Goal: Task Accomplishment & Management: Complete application form

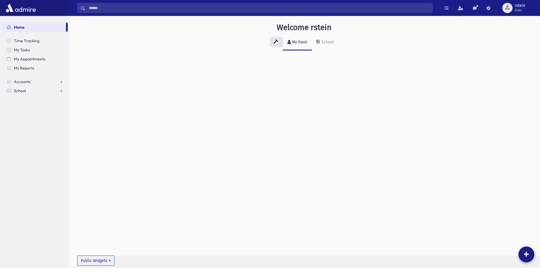
click at [14, 88] on span "School" at bounding box center [20, 90] width 12 height 5
click at [45, 107] on link "Attendance" at bounding box center [35, 108] width 66 height 9
click at [37, 115] on link "Entry" at bounding box center [35, 117] width 66 height 9
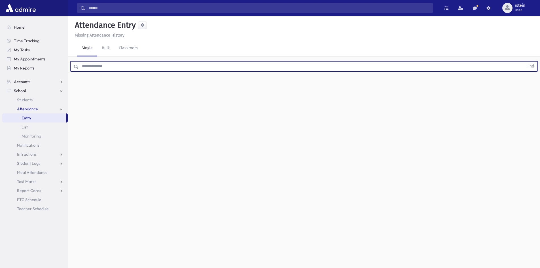
click at [88, 68] on input "text" at bounding box center [301, 66] width 445 height 10
click at [523, 62] on button "Find" at bounding box center [530, 67] width 14 height 10
type input "****"
click at [523, 62] on button "Find" at bounding box center [530, 67] width 14 height 10
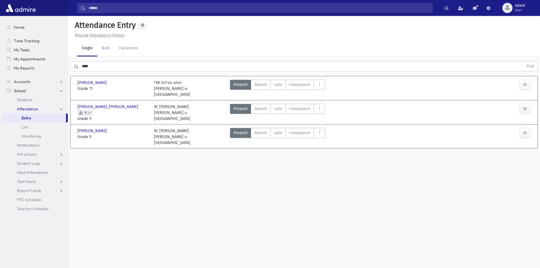
click at [90, 111] on icon at bounding box center [89, 112] width 2 height 3
click at [31, 123] on link "List" at bounding box center [35, 127] width 66 height 9
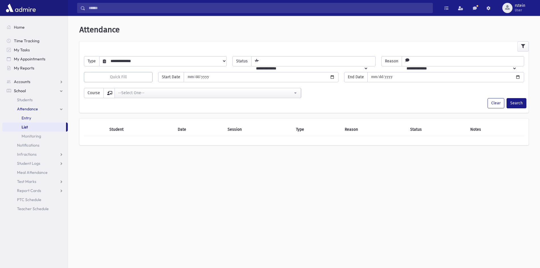
click at [33, 115] on link "Entry" at bounding box center [35, 117] width 66 height 9
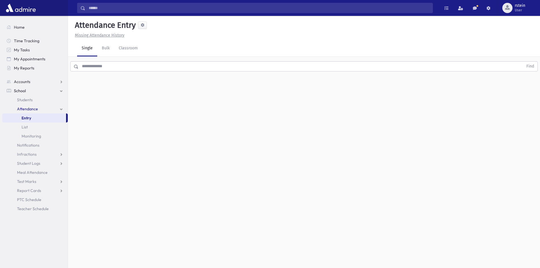
click at [92, 66] on input "text" at bounding box center [301, 66] width 445 height 10
click at [33, 154] on span "Infractions" at bounding box center [27, 154] width 20 height 5
click at [32, 162] on link "Entry" at bounding box center [35, 163] width 66 height 9
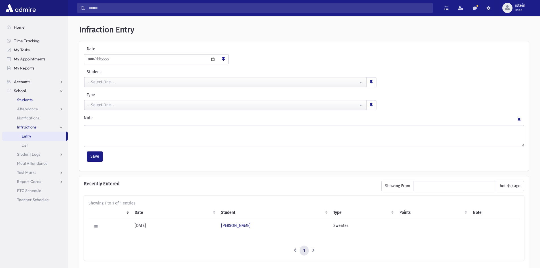
click at [29, 99] on span "Students" at bounding box center [25, 99] width 16 height 5
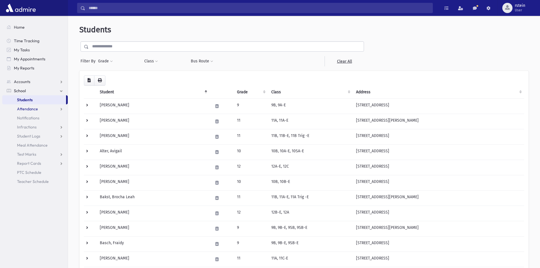
click at [28, 109] on span "Attendance" at bounding box center [27, 108] width 21 height 5
click at [108, 47] on input "text" at bounding box center [226, 46] width 275 height 10
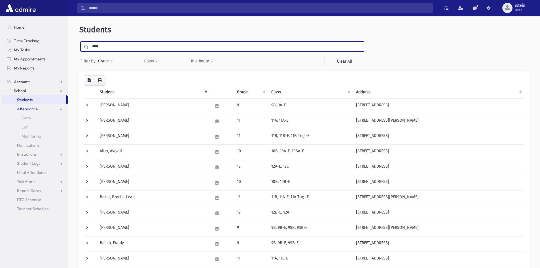
type input "****"
click at [79, 41] on input "submit" at bounding box center [87, 45] width 16 height 8
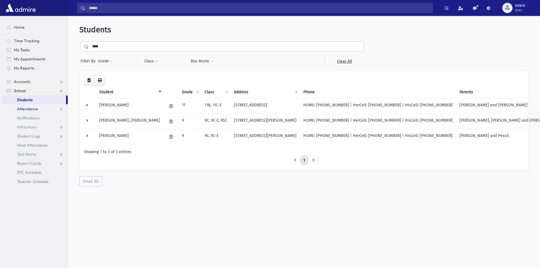
click at [44, 112] on link "Attendance" at bounding box center [35, 108] width 66 height 9
click at [26, 125] on span "List" at bounding box center [25, 126] width 6 height 5
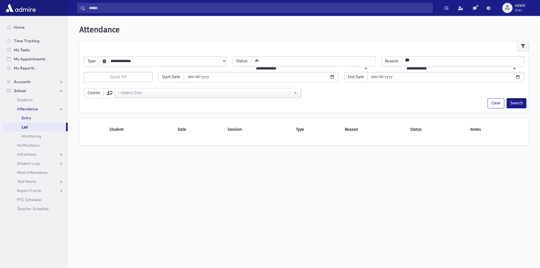
click at [36, 116] on link "Entry" at bounding box center [35, 117] width 66 height 9
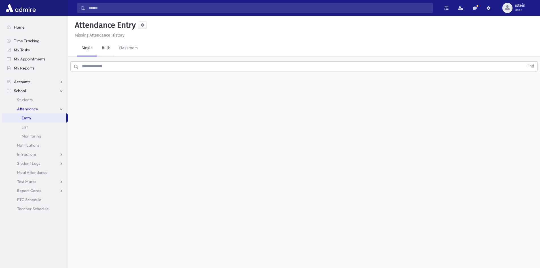
click at [105, 46] on link "Bulk" at bounding box center [105, 49] width 17 height 16
click at [85, 48] on link "Single" at bounding box center [87, 49] width 20 height 16
click at [94, 64] on input "text" at bounding box center [301, 66] width 445 height 10
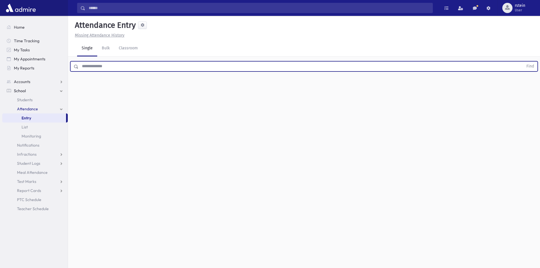
click at [90, 69] on input "text" at bounding box center [301, 66] width 445 height 10
click at [523, 62] on button "Find" at bounding box center [530, 67] width 14 height 10
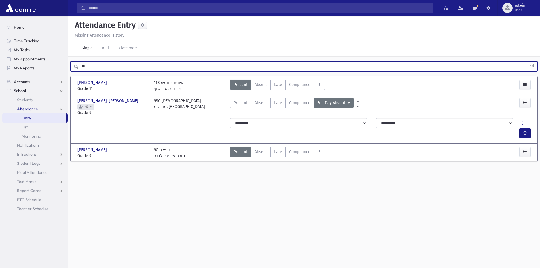
type input "*"
type input "*****"
click at [523, 62] on button "Find" at bounding box center [530, 67] width 14 height 10
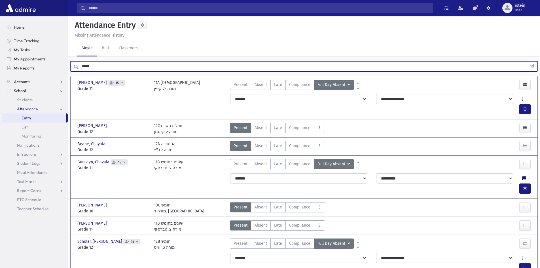
drag, startPoint x: 102, startPoint y: 67, endPoint x: 75, endPoint y: 68, distance: 27.5
click at [75, 68] on div "***** Find" at bounding box center [304, 66] width 468 height 10
click at [523, 62] on button "Find" at bounding box center [530, 67] width 14 height 10
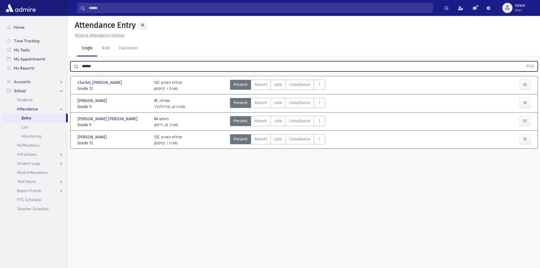
click at [88, 67] on input "******" at bounding box center [301, 66] width 445 height 10
type input "******"
click at [523, 62] on button "Find" at bounding box center [530, 67] width 14 height 10
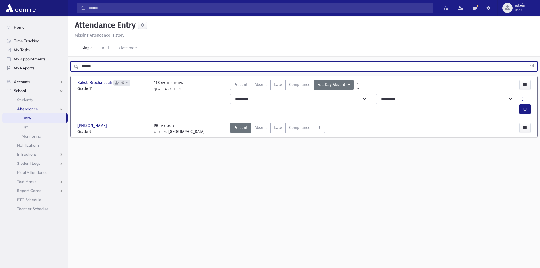
drag, startPoint x: 104, startPoint y: 66, endPoint x: 62, endPoint y: 67, distance: 41.4
click at [62, 67] on div "Search Results All Accounts" at bounding box center [270, 140] width 540 height 281
type input "*****"
click at [523, 62] on button "Find" at bounding box center [530, 67] width 14 height 10
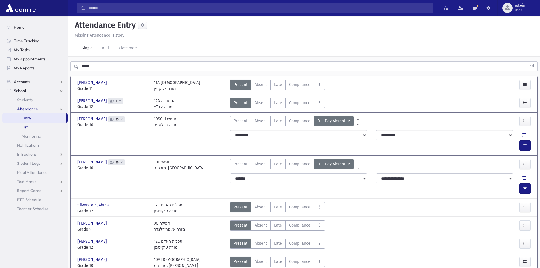
click at [24, 128] on span "List" at bounding box center [25, 126] width 6 height 5
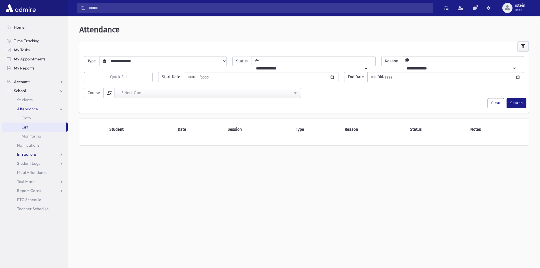
click at [29, 153] on span "Infractions" at bounding box center [27, 154] width 20 height 5
click at [27, 163] on span "Entry" at bounding box center [27, 163] width 10 height 5
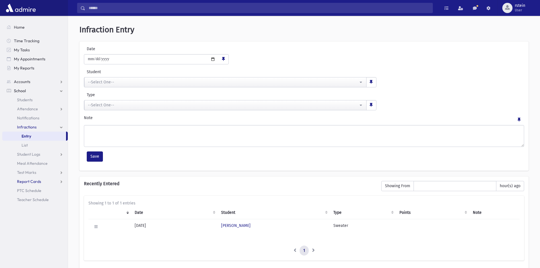
click at [22, 179] on span "Report Cards" at bounding box center [29, 181] width 24 height 5
click at [27, 191] on span "Entry" at bounding box center [27, 190] width 10 height 5
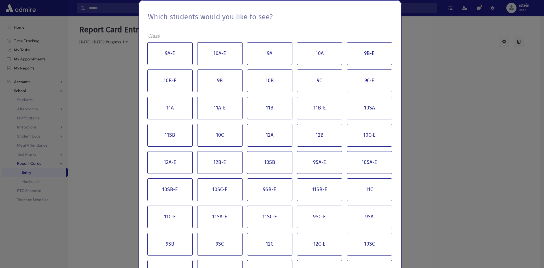
click at [67, 193] on div "Which students would you like to see? Class 9A-E 10A-E 9A 10A 9B-E 10B-E 9B 10B…" at bounding box center [272, 134] width 544 height 268
click at [22, 178] on div "Which students would you like to see? Class 9A-E 10A-E 9A 10A 9B-E 10B-E 9B 10B…" at bounding box center [272, 134] width 544 height 268
click at [23, 25] on div "Which students would you like to see? Class 9A-E 10A-E 9A 10A 9B-E 10B-E 9B 10B…" at bounding box center [272, 134] width 544 height 268
click at [15, 7] on div "Which students would you like to see? Class 9A-E 10A-E 9A 10A 9B-E 10B-E 9B 10B…" at bounding box center [272, 134] width 544 height 268
